Goal: Information Seeking & Learning: Learn about a topic

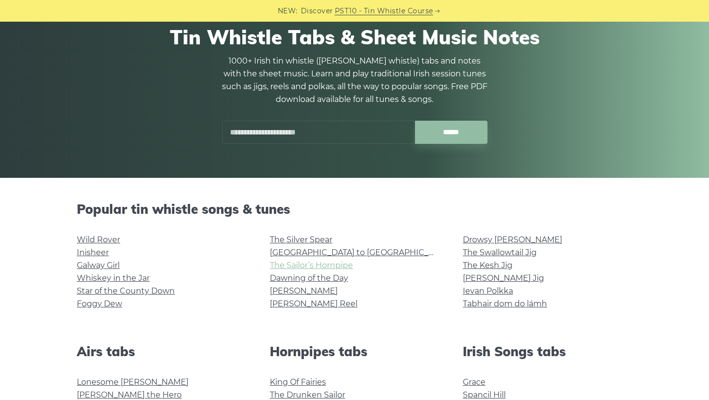
scroll to position [84, 0]
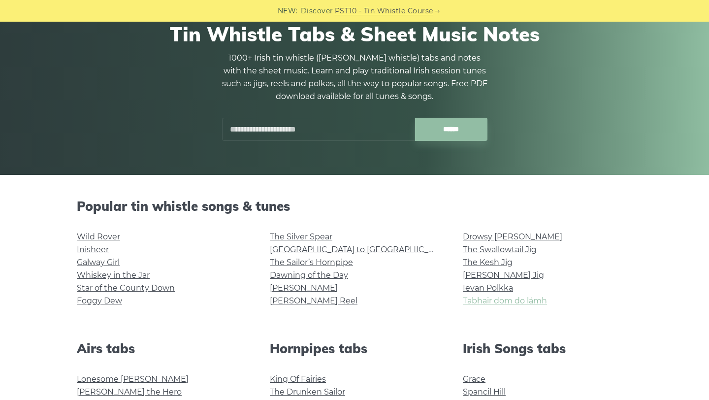
click at [494, 304] on link "Tabhair dom do lámh" at bounding box center [505, 300] width 84 height 9
click at [122, 278] on link "Whiskey in the Jar" at bounding box center [113, 274] width 73 height 9
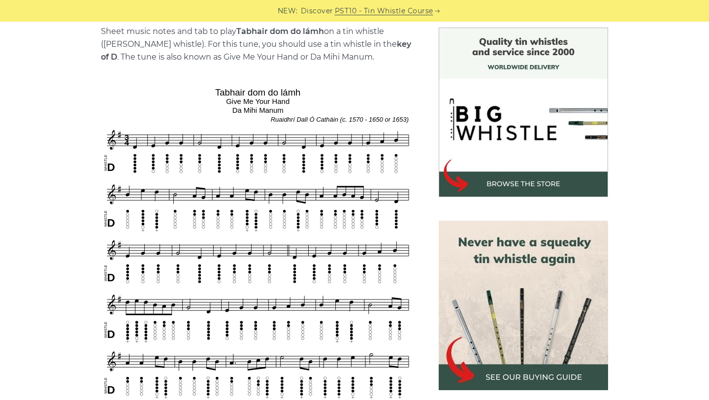
scroll to position [258, 0]
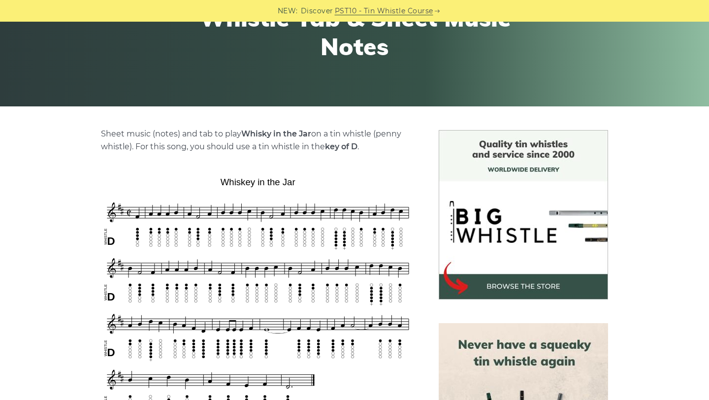
scroll to position [392, 0]
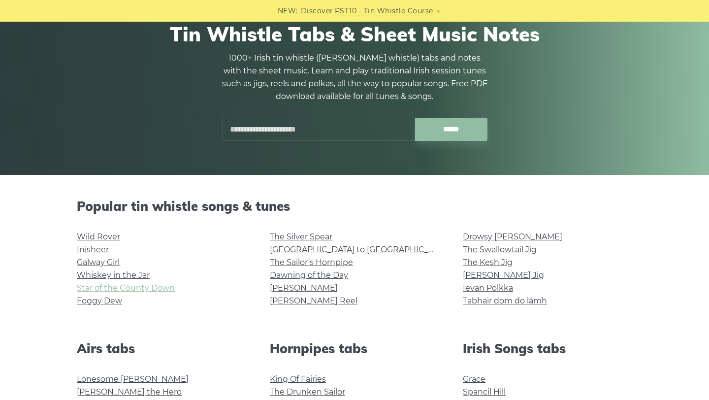
click at [126, 286] on link "Star of the County Down" at bounding box center [126, 287] width 98 height 9
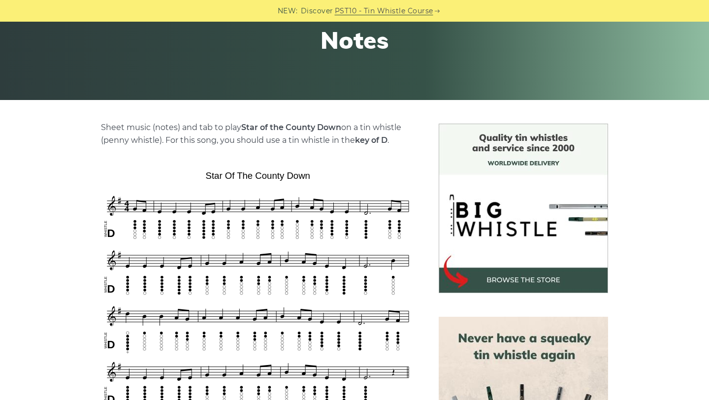
scroll to position [160, 0]
